Goal: Task Accomplishment & Management: Complete application form

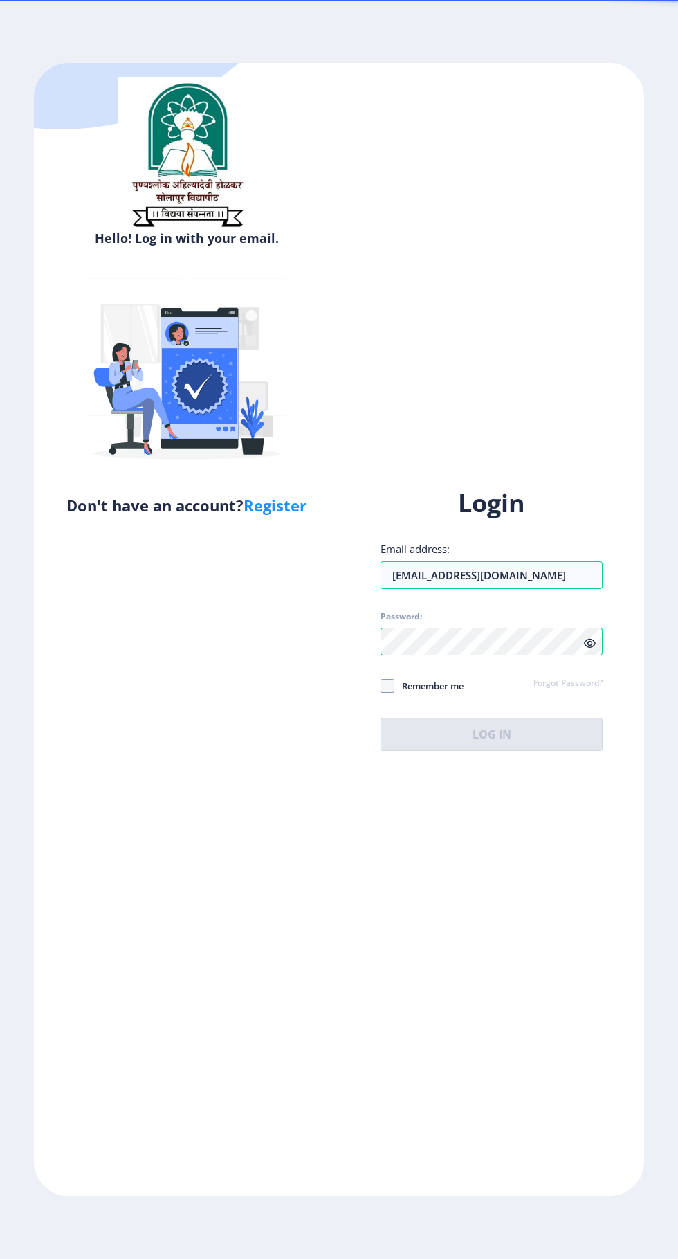
click at [390, 693] on span at bounding box center [388, 686] width 14 height 14
click at [381, 686] on input "Remember me" at bounding box center [381, 685] width 1 height 1
checkbox input "true"
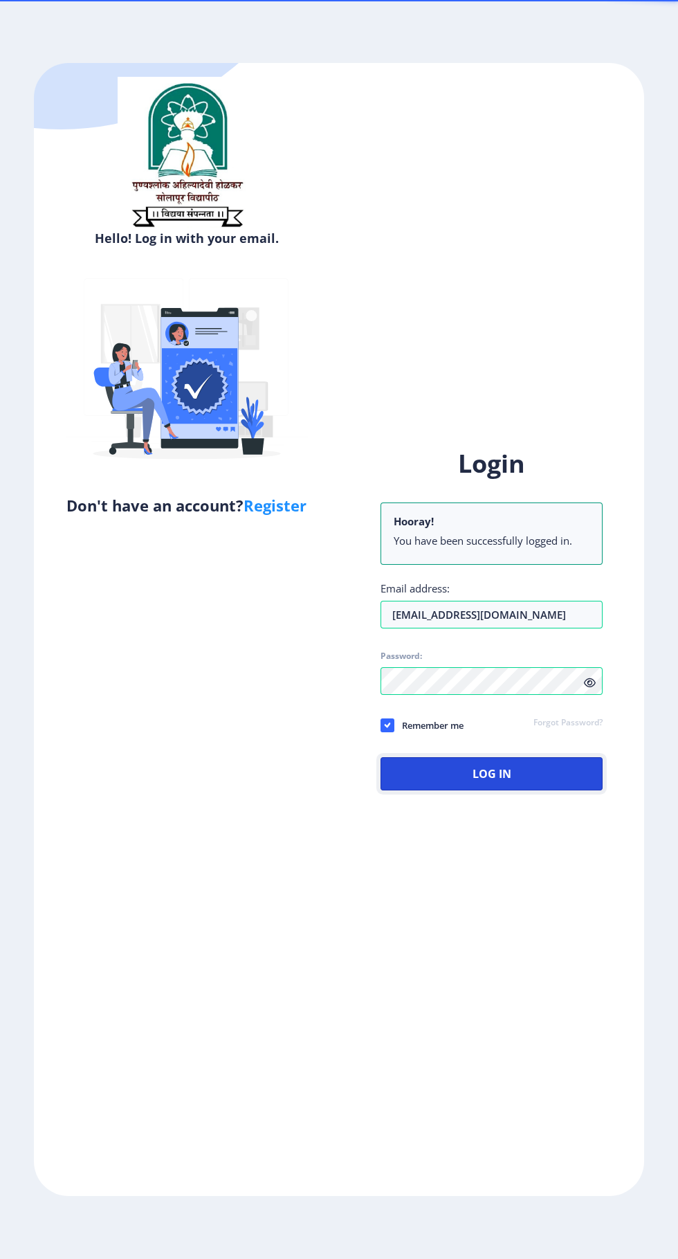
click at [457, 790] on button "Log In" at bounding box center [492, 773] width 222 height 33
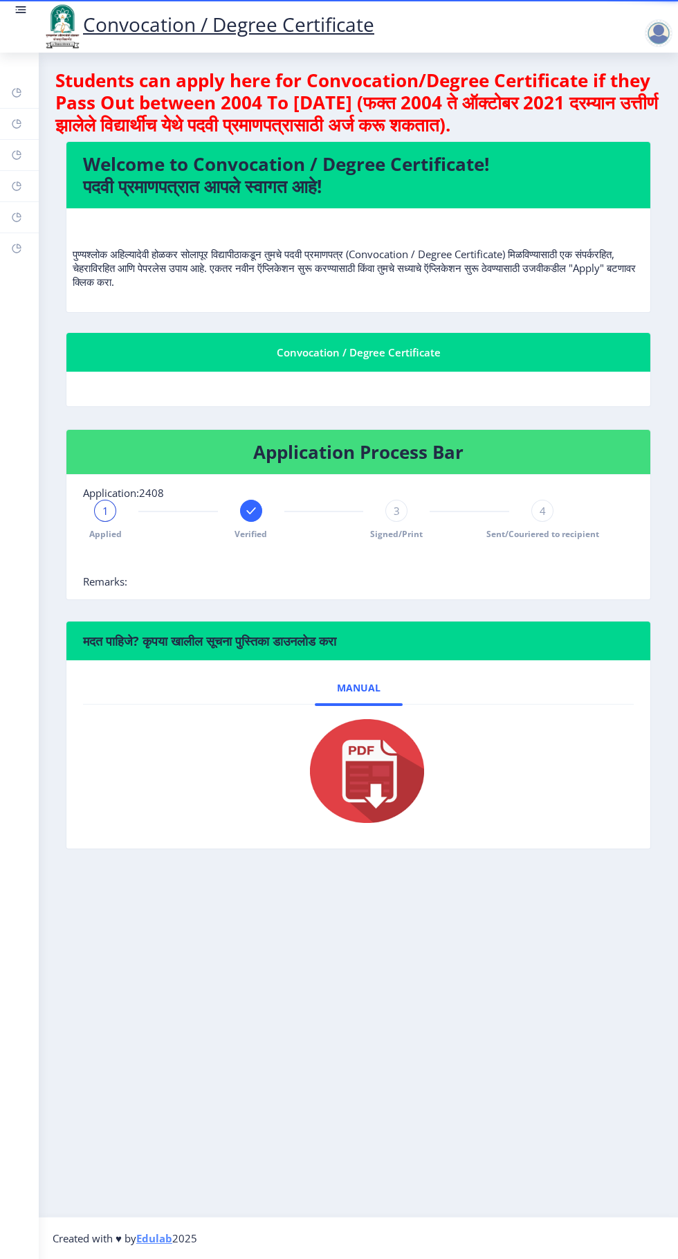
click at [242, 534] on span "Verified" at bounding box center [251, 534] width 33 height 12
click at [242, 516] on div "2" at bounding box center [251, 511] width 22 height 22
click at [252, 505] on span "2" at bounding box center [251, 511] width 6 height 14
click at [17, 248] on rect at bounding box center [16, 248] width 11 height 11
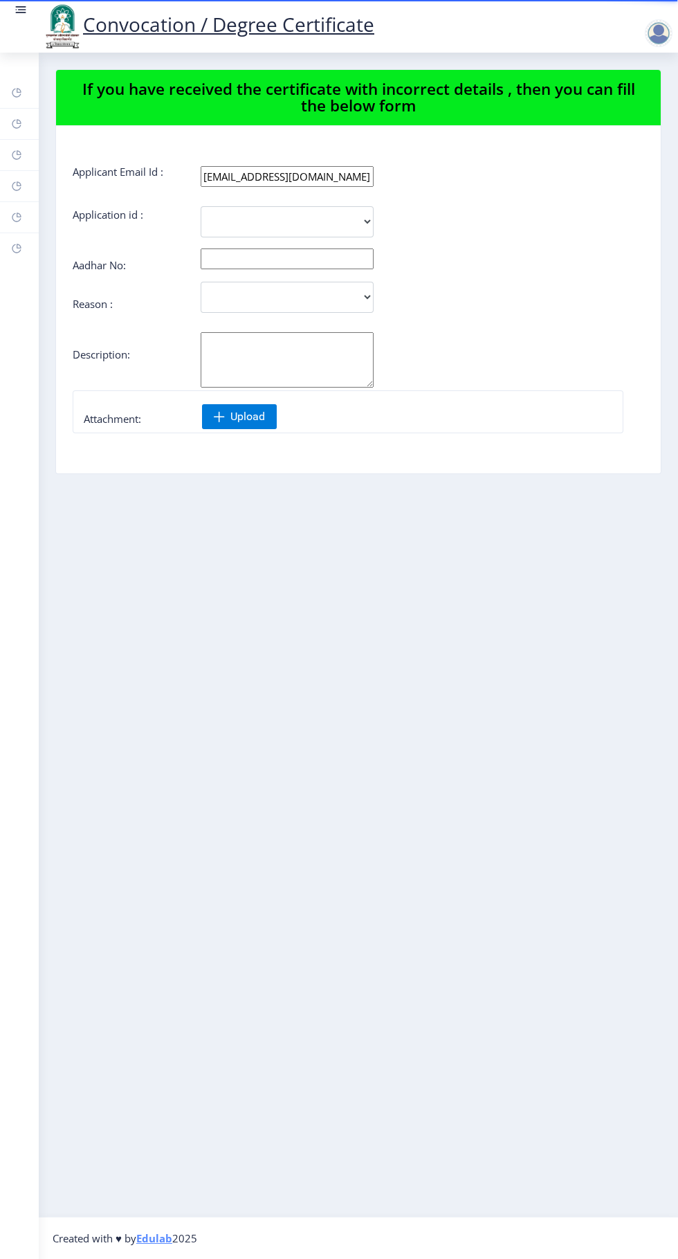
click at [17, 217] on rect at bounding box center [16, 217] width 11 height 11
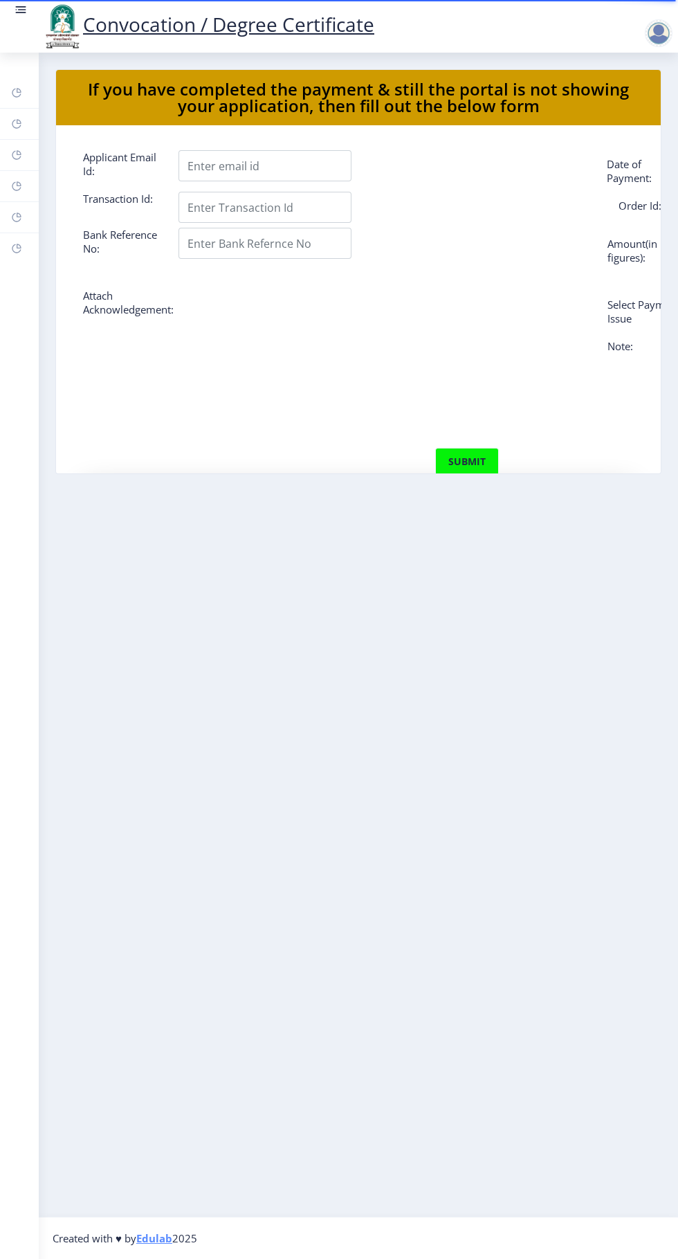
click at [17, 186] on rect at bounding box center [16, 186] width 11 height 11
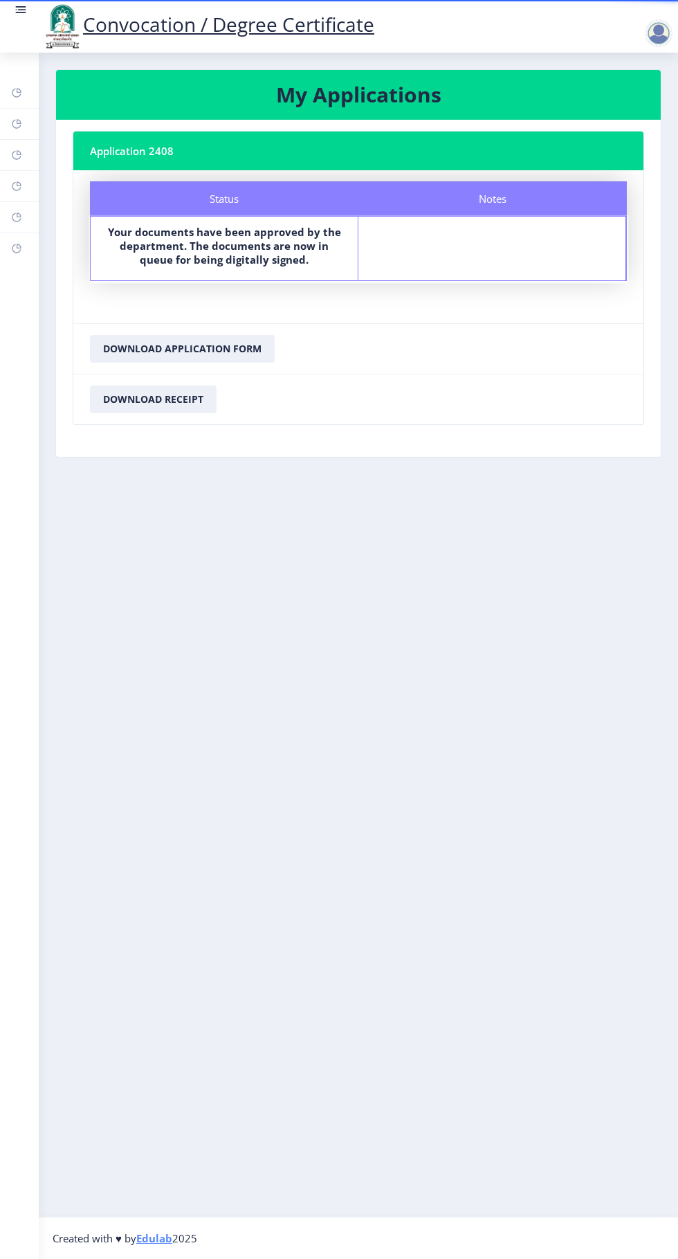
click at [30, 157] on link "Profile" at bounding box center [19, 155] width 39 height 30
select select
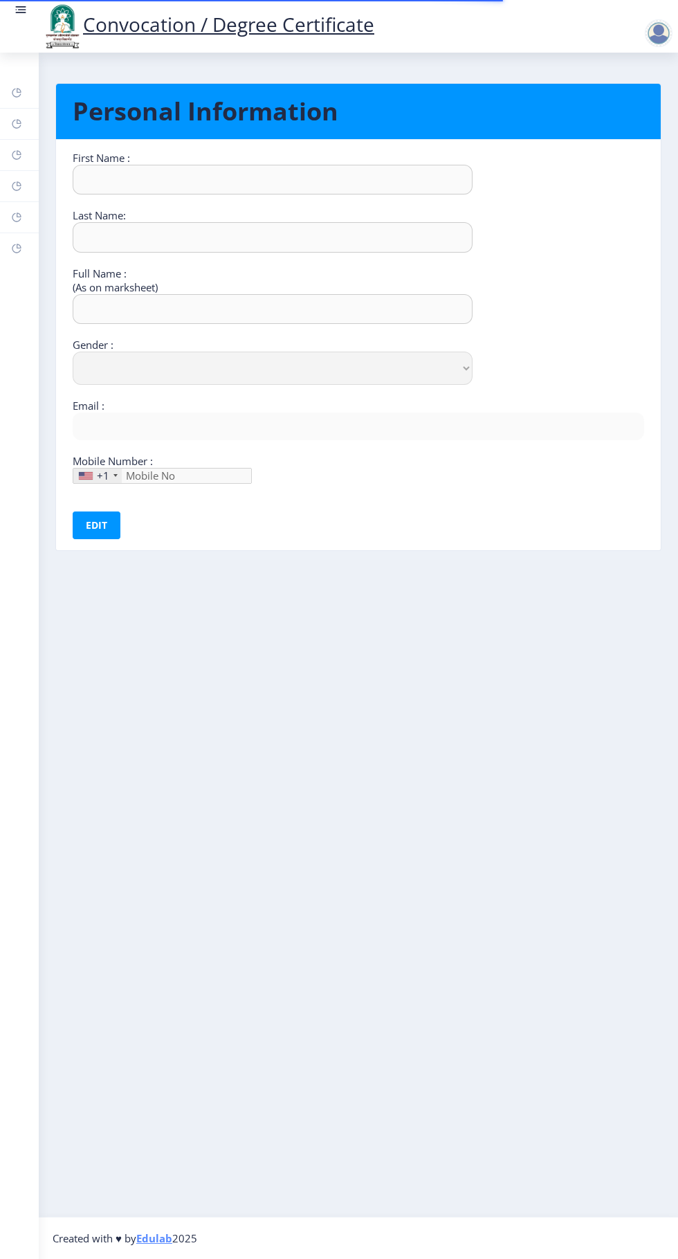
type input "MANGESH"
type input "KULKARNI"
type input "MANGESH RAMKRUSHNA KULKARNI"
select select "Male"
type input "m.r.kulkarni12@gmail.com"
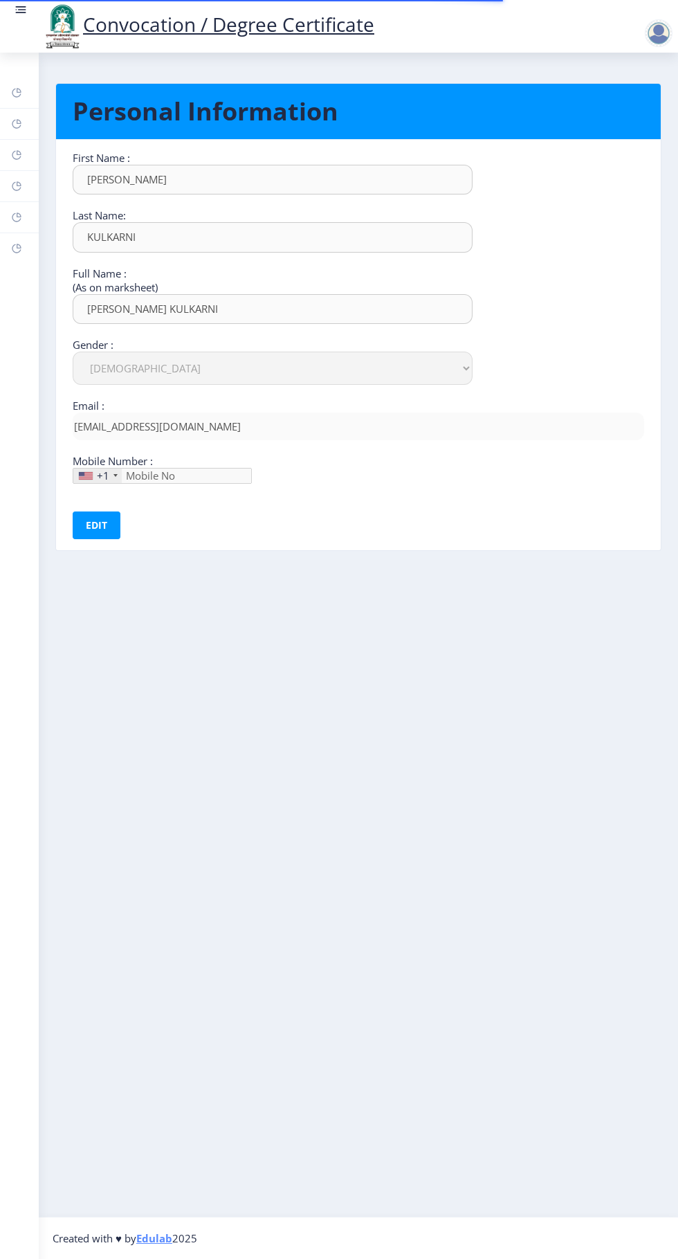
type input "9922032503"
click at [19, 215] on rect at bounding box center [16, 217] width 11 height 11
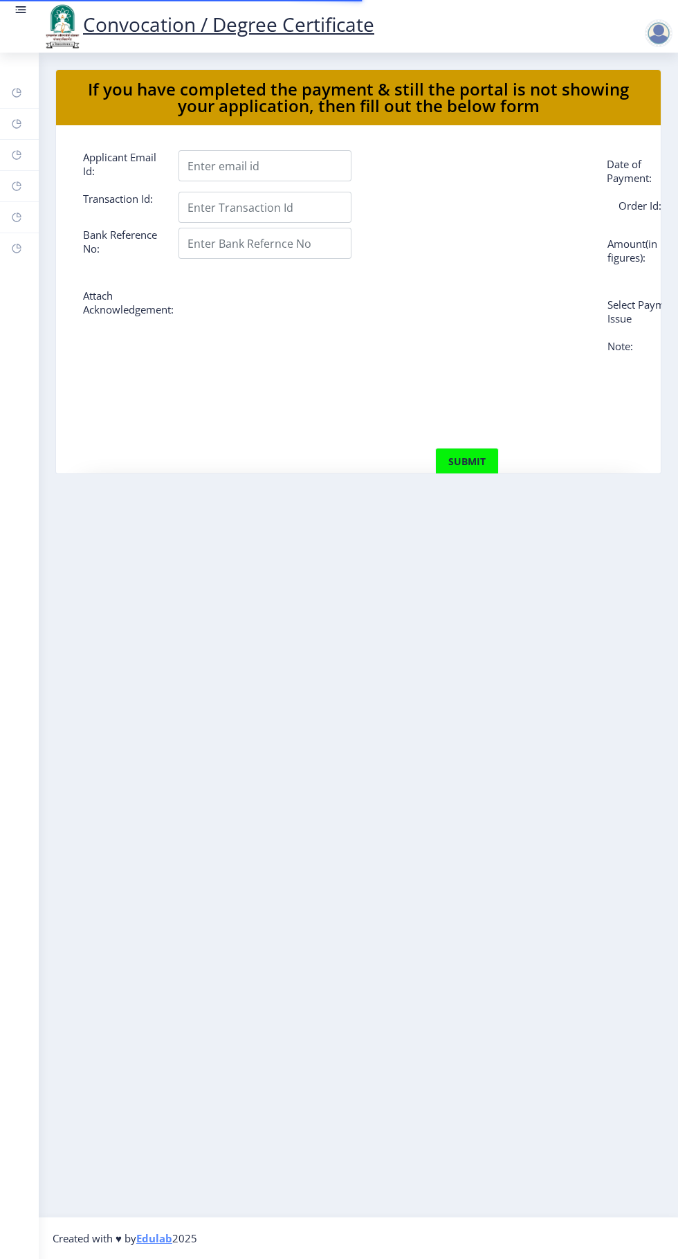
click at [19, 183] on rect at bounding box center [16, 186] width 11 height 11
click at [645, 29] on div at bounding box center [661, 33] width 33 height 28
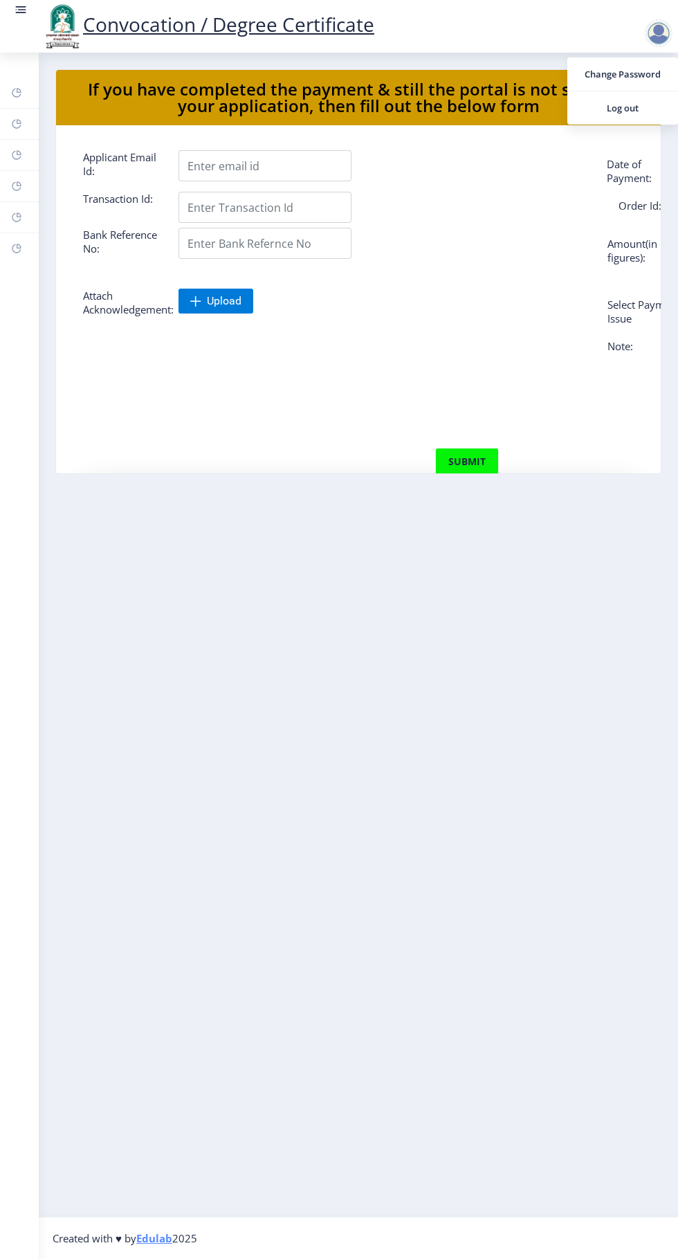
click at [623, 108] on span "Log out" at bounding box center [623, 108] width 89 height 17
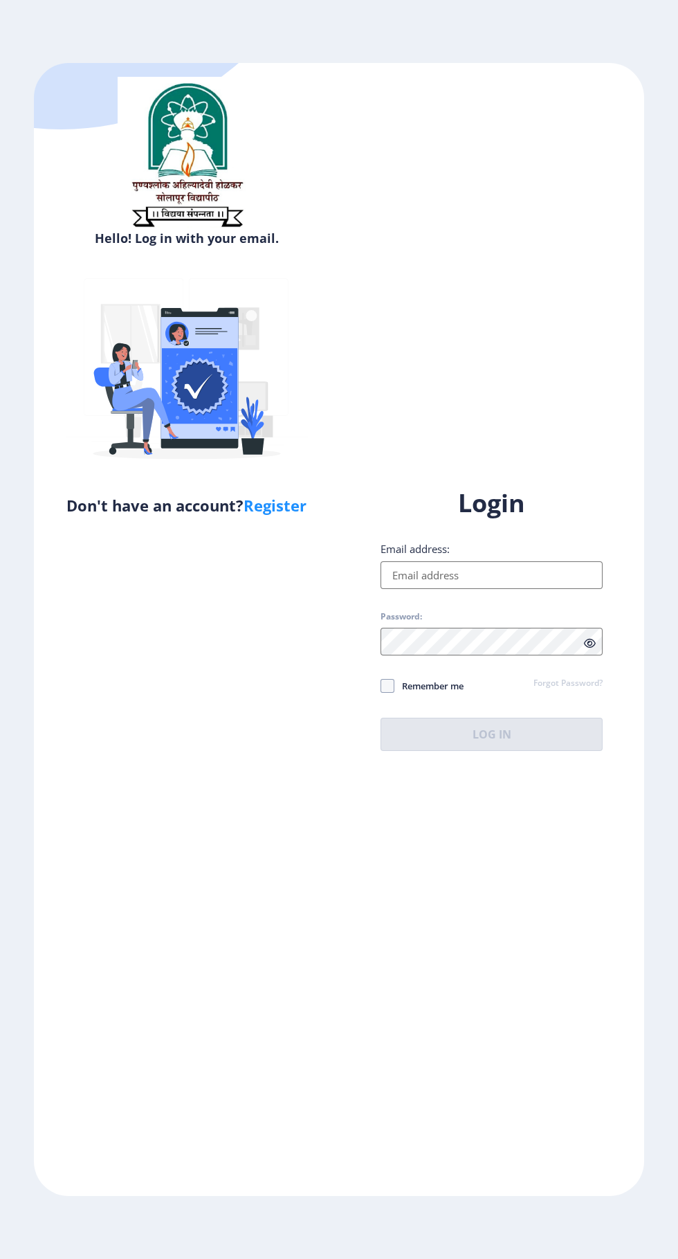
click at [410, 589] on input "Email address:" at bounding box center [492, 575] width 222 height 28
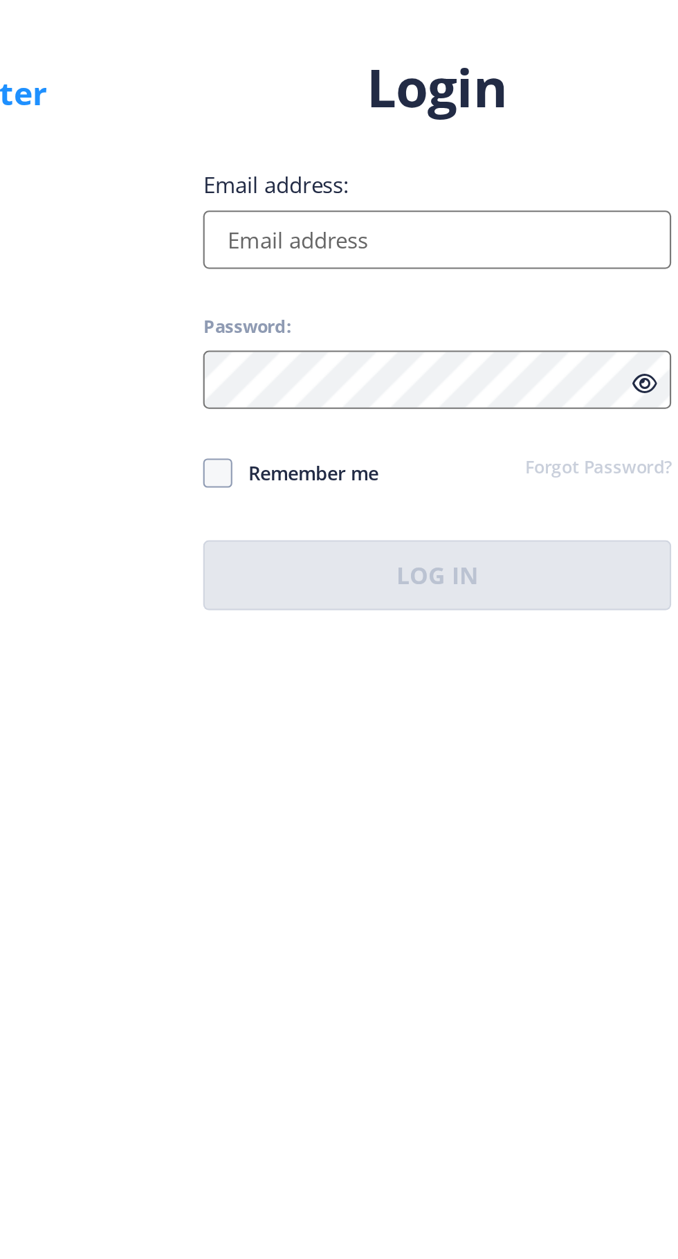
type input "mangeshkulkarni54@gmail.com"
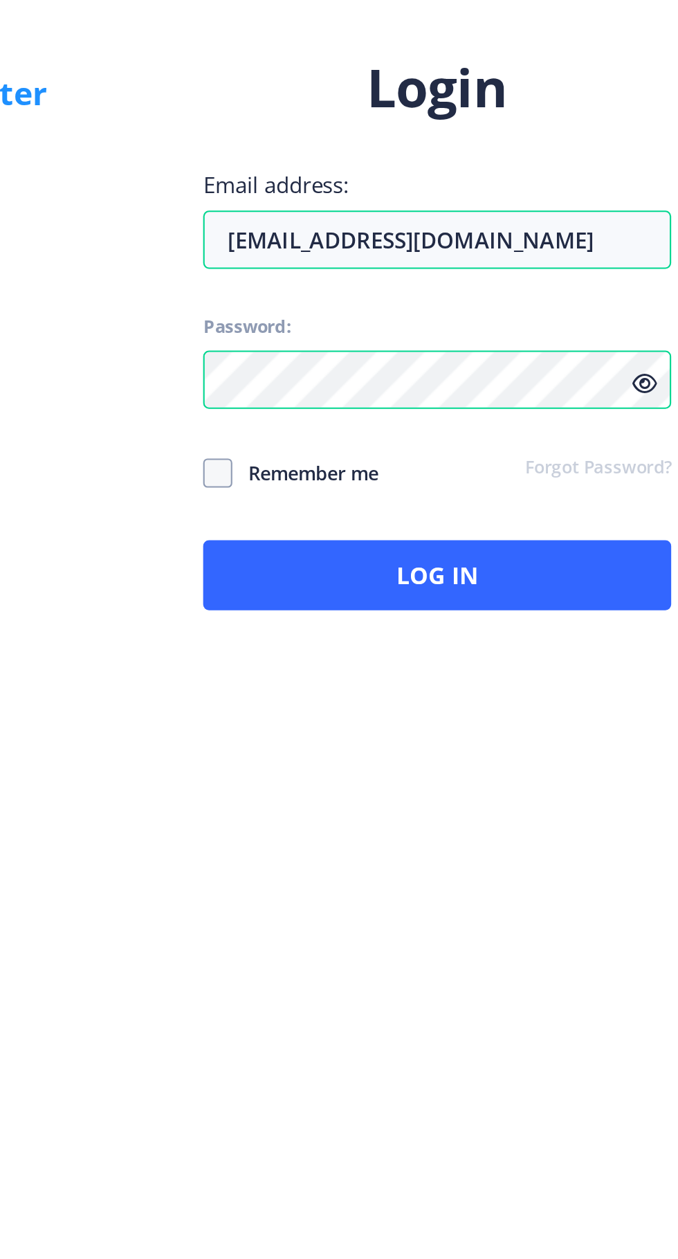
click at [390, 693] on span at bounding box center [388, 686] width 14 height 14
click at [381, 686] on input "Remember me" at bounding box center [381, 685] width 1 height 1
checkbox input "true"
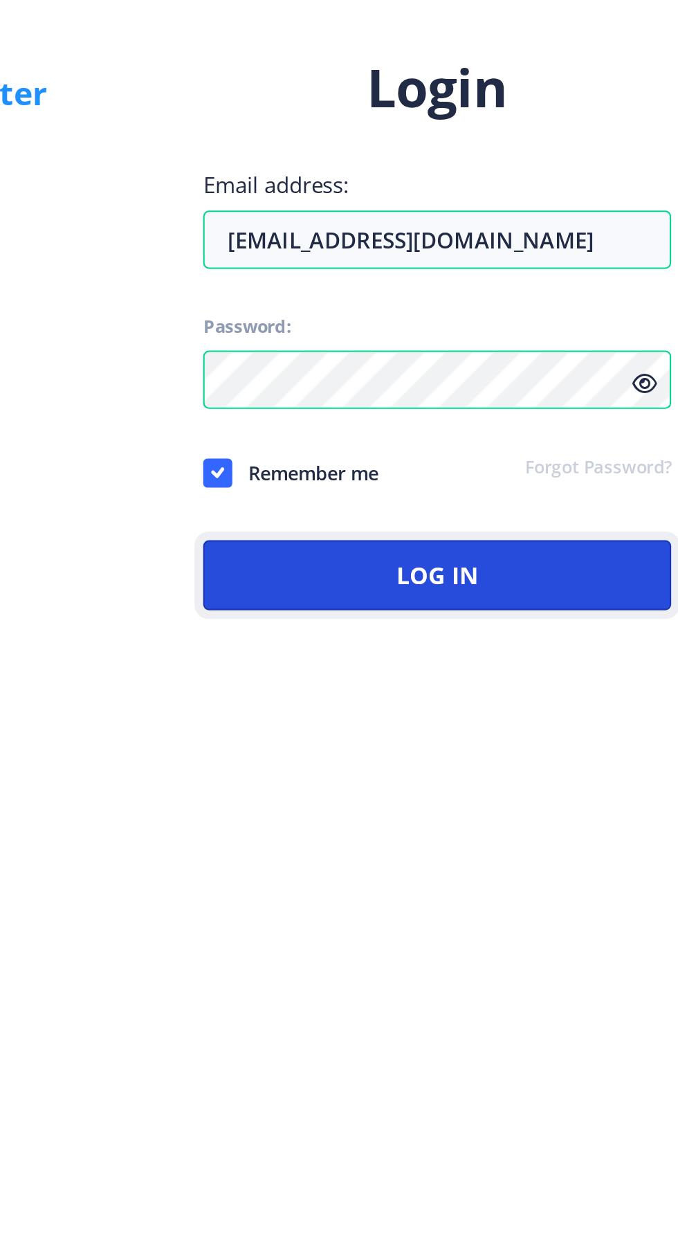
click at [403, 751] on button "Log In" at bounding box center [492, 734] width 222 height 33
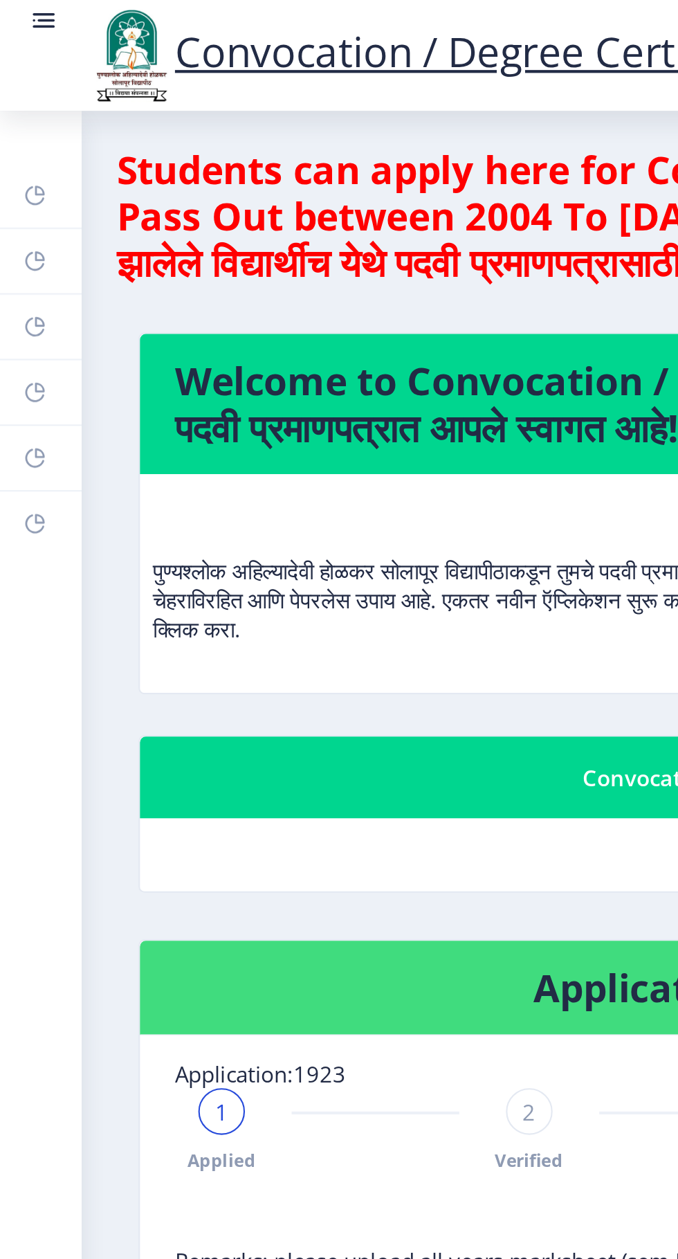
click at [21, 215] on rect at bounding box center [16, 217] width 11 height 11
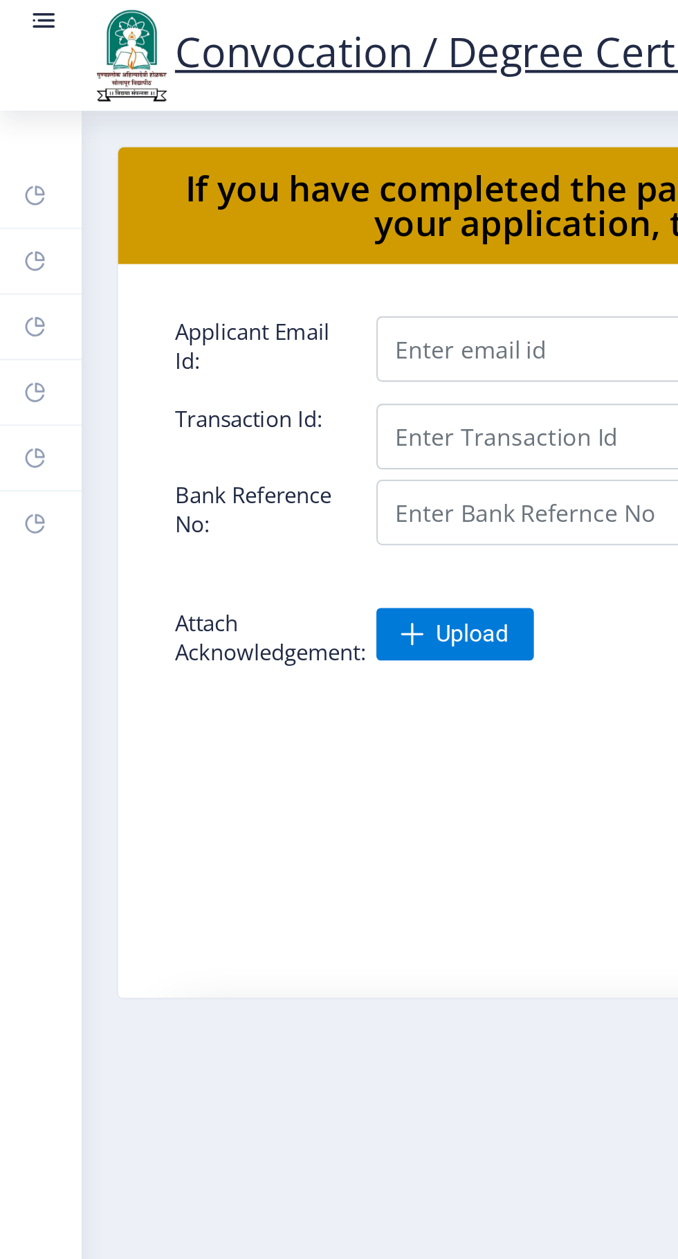
click at [18, 186] on icon at bounding box center [19, 183] width 5 height 5
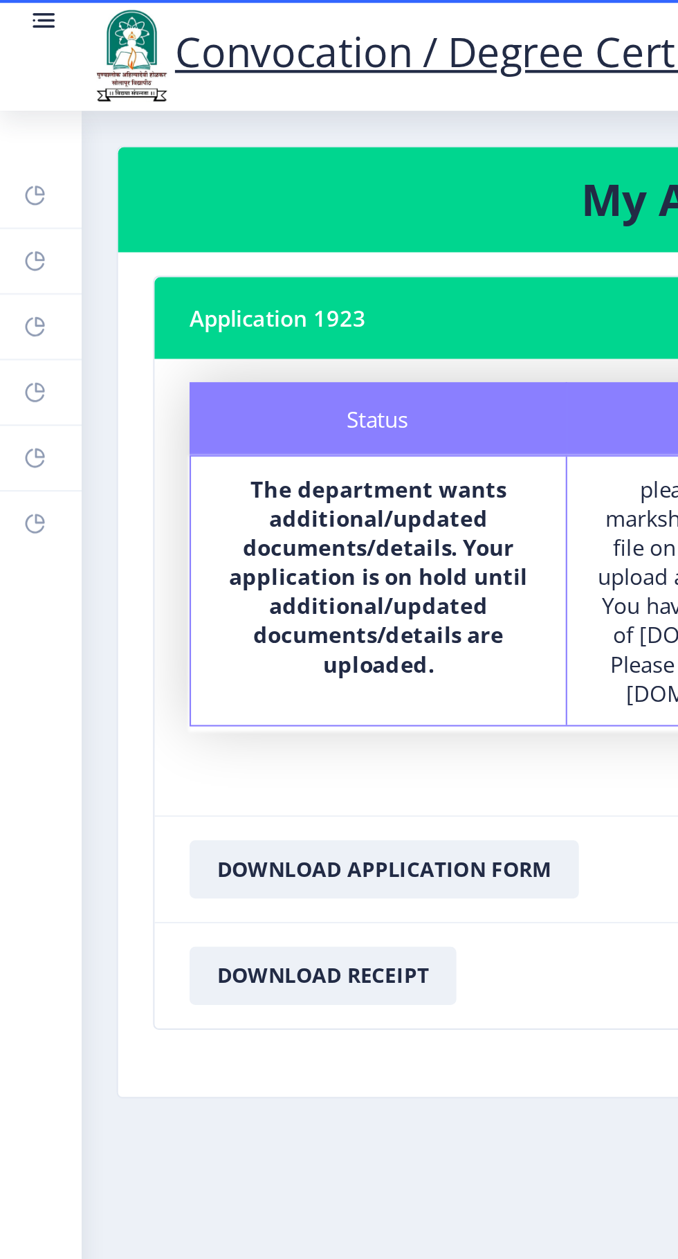
click at [19, 226] on link "Payment issue" at bounding box center [19, 217] width 39 height 30
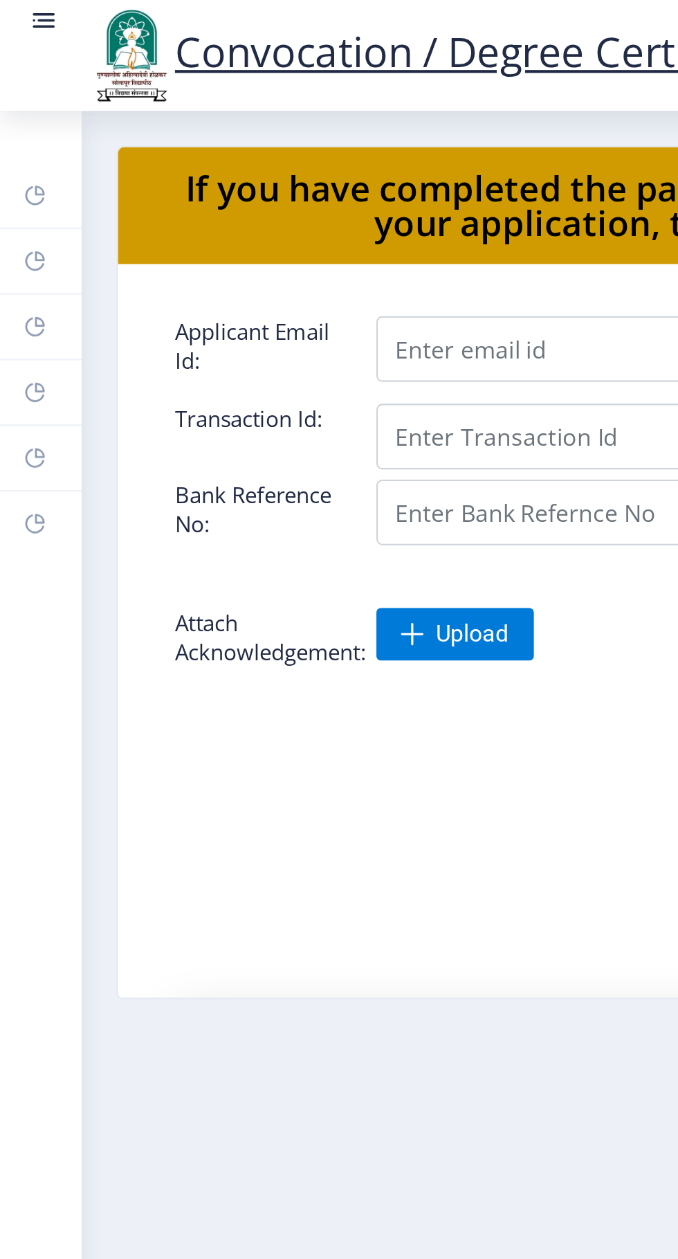
click at [21, 190] on rect at bounding box center [16, 186] width 11 height 11
